Goal: Task Accomplishment & Management: Use online tool/utility

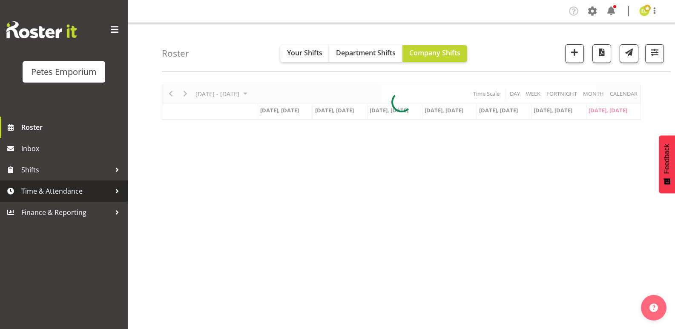
click at [67, 191] on span "Time & Attendance" at bounding box center [65, 191] width 89 height 13
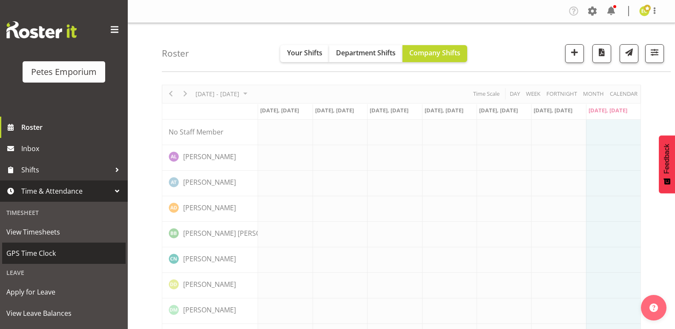
click at [60, 249] on span "GPS Time Clock" at bounding box center [63, 253] width 115 height 13
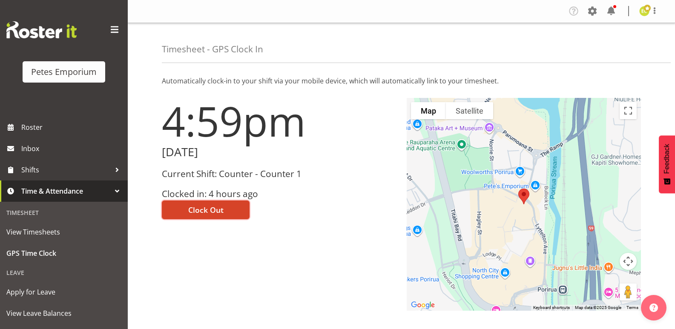
click at [215, 206] on span "Clock Out" at bounding box center [205, 209] width 35 height 11
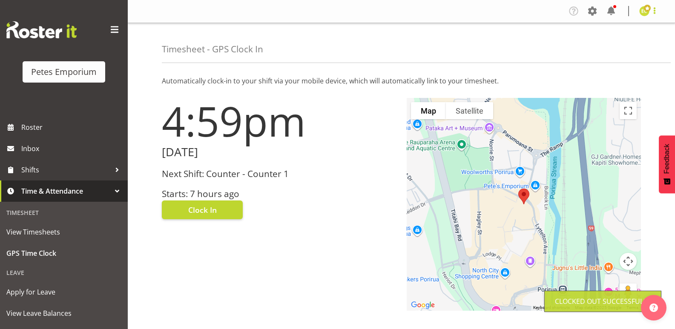
click at [653, 12] on span at bounding box center [654, 11] width 10 height 10
click at [610, 47] on link "Log Out" at bounding box center [619, 44] width 82 height 15
